Goal: Transaction & Acquisition: Purchase product/service

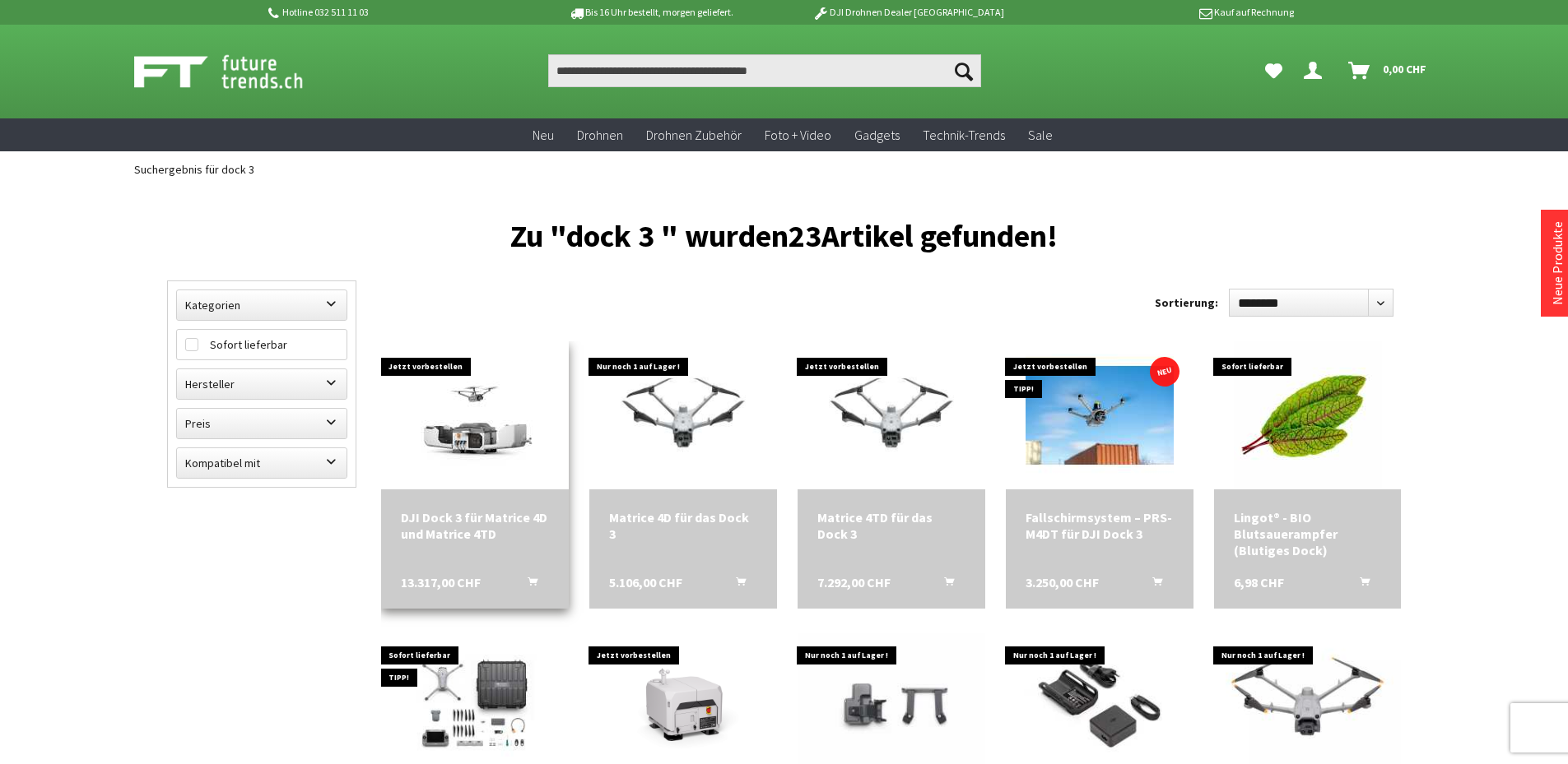
click at [486, 431] on img at bounding box center [474, 415] width 148 height 148
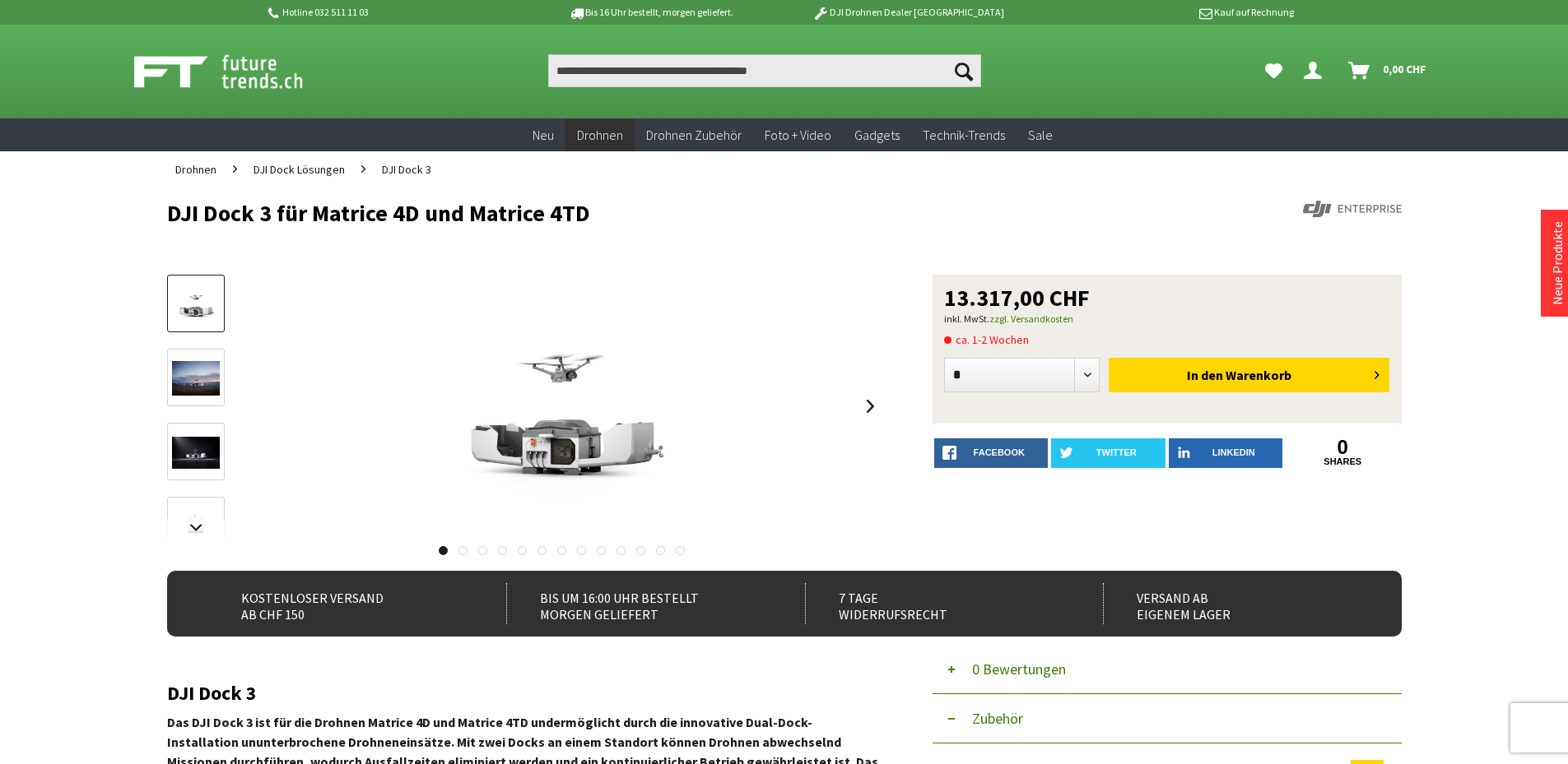
click at [182, 374] on img at bounding box center [195, 378] width 47 height 34
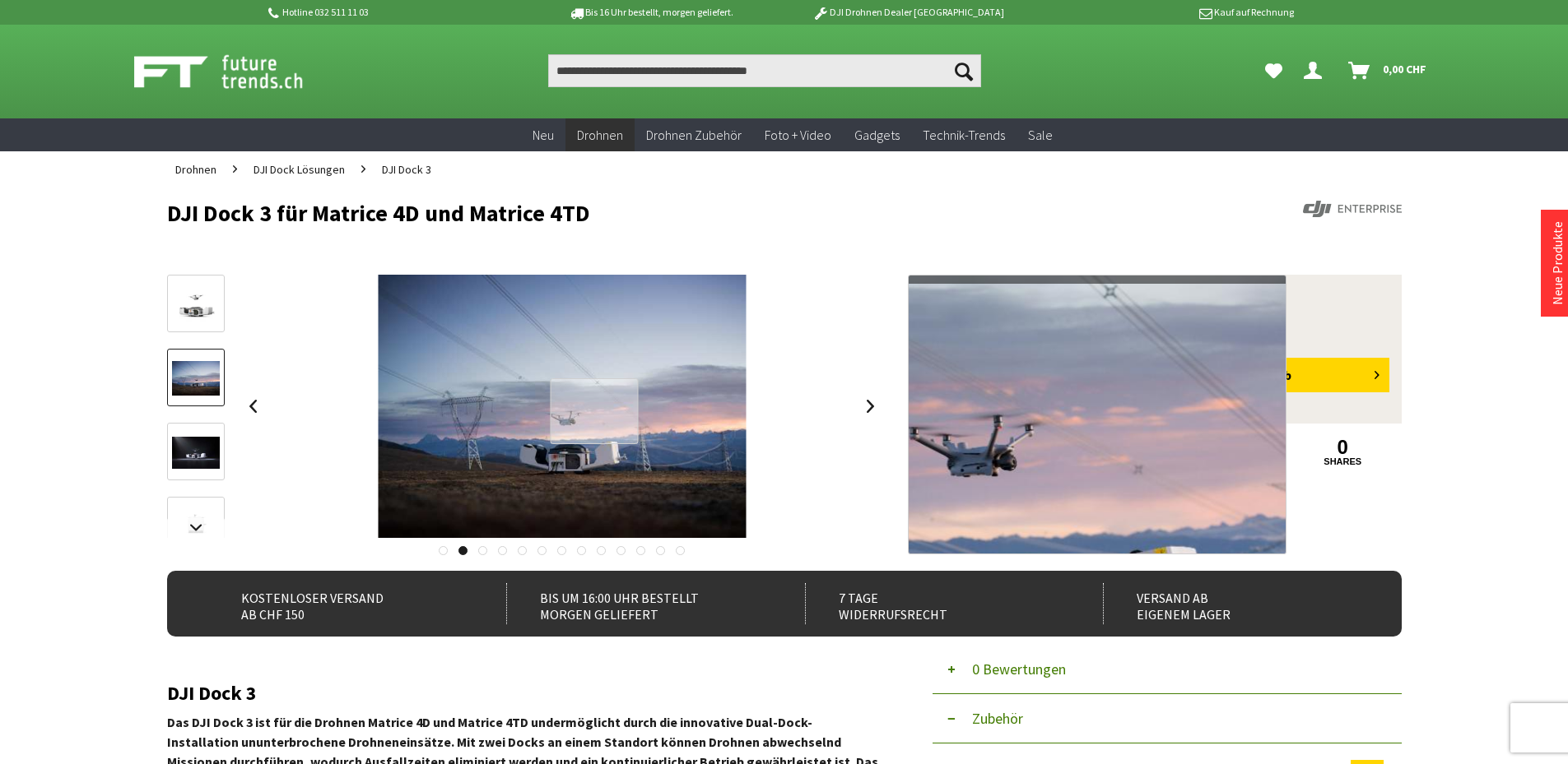
click at [595, 411] on div at bounding box center [595, 411] width 88 height 65
